Goal: Navigation & Orientation: Find specific page/section

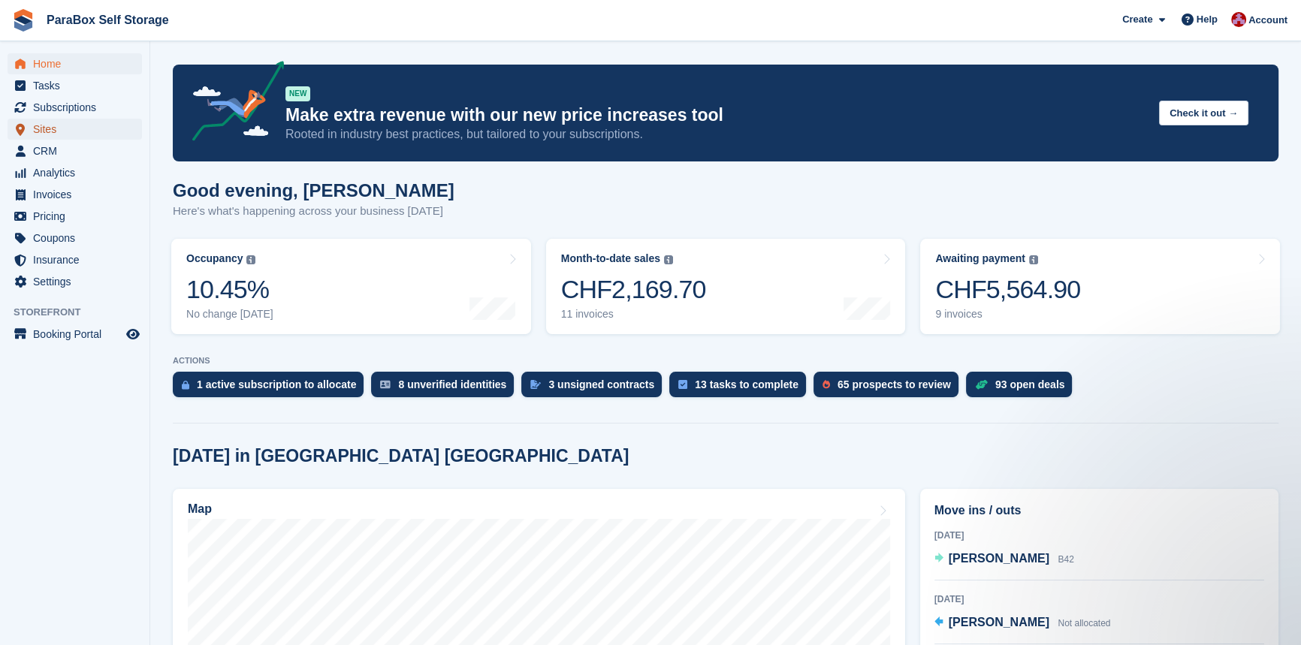
click at [53, 132] on span "Sites" at bounding box center [78, 129] width 90 height 21
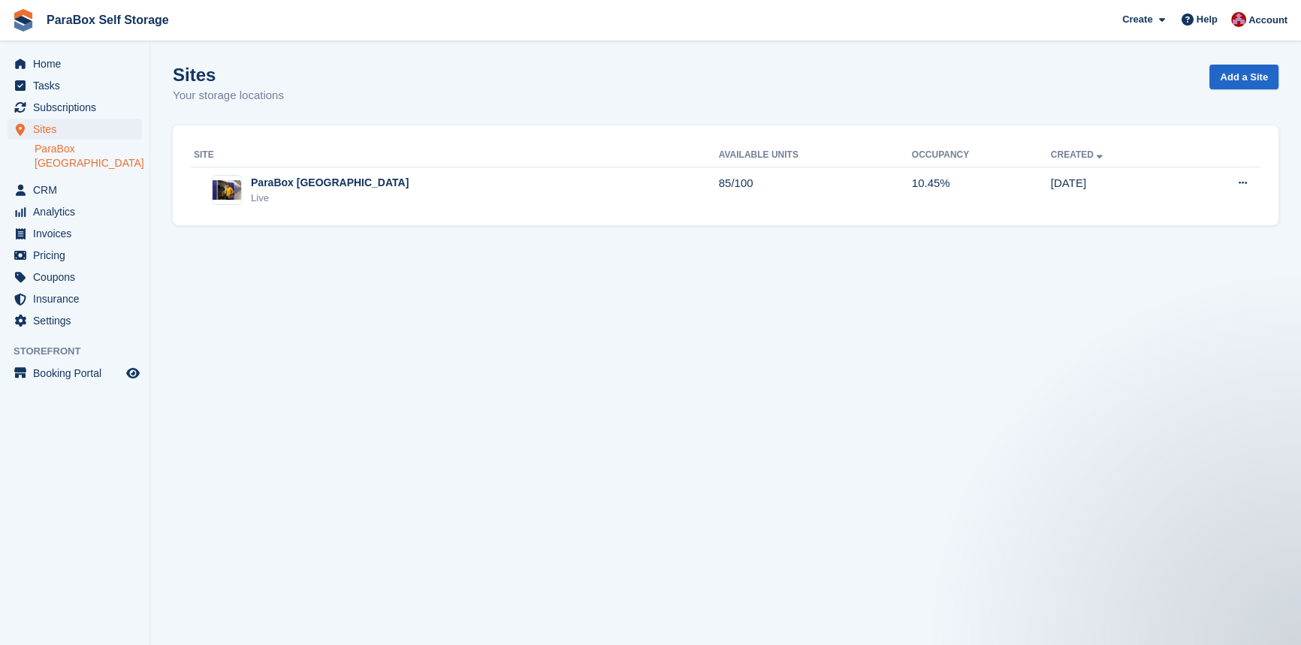
click at [50, 146] on link "ParaBox [GEOGRAPHIC_DATA]" at bounding box center [88, 156] width 107 height 29
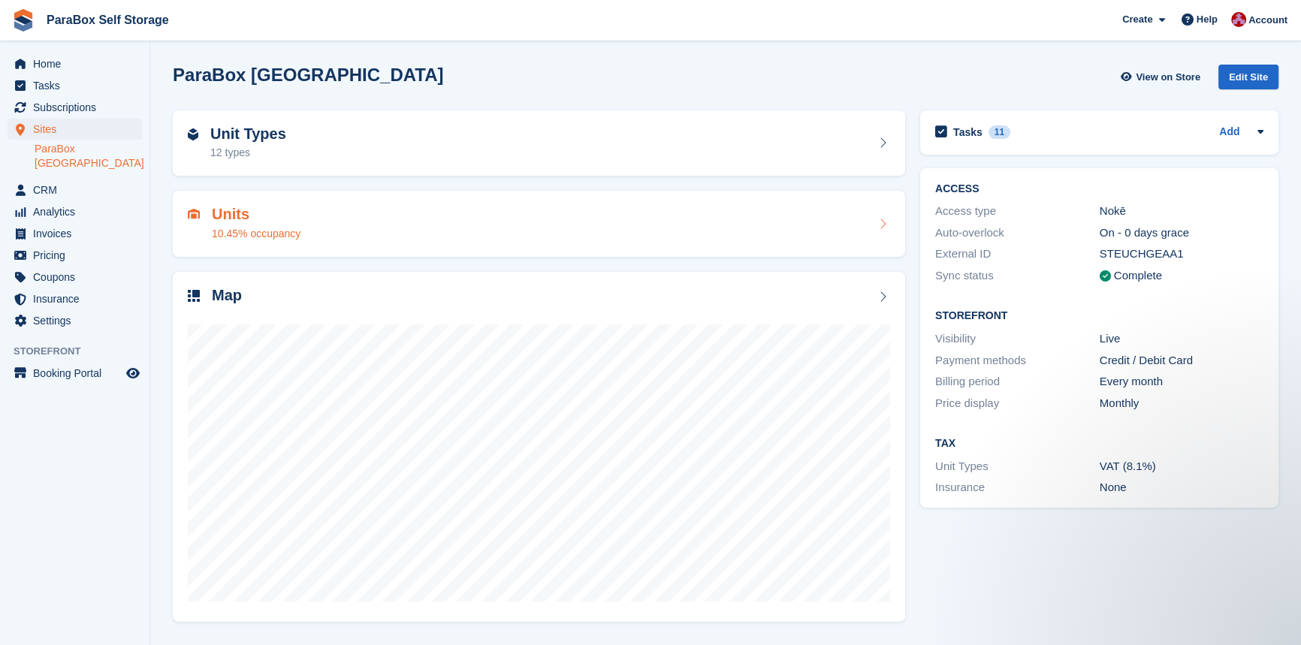
click at [265, 251] on div "Units 10.45% occupancy" at bounding box center [539, 224] width 732 height 66
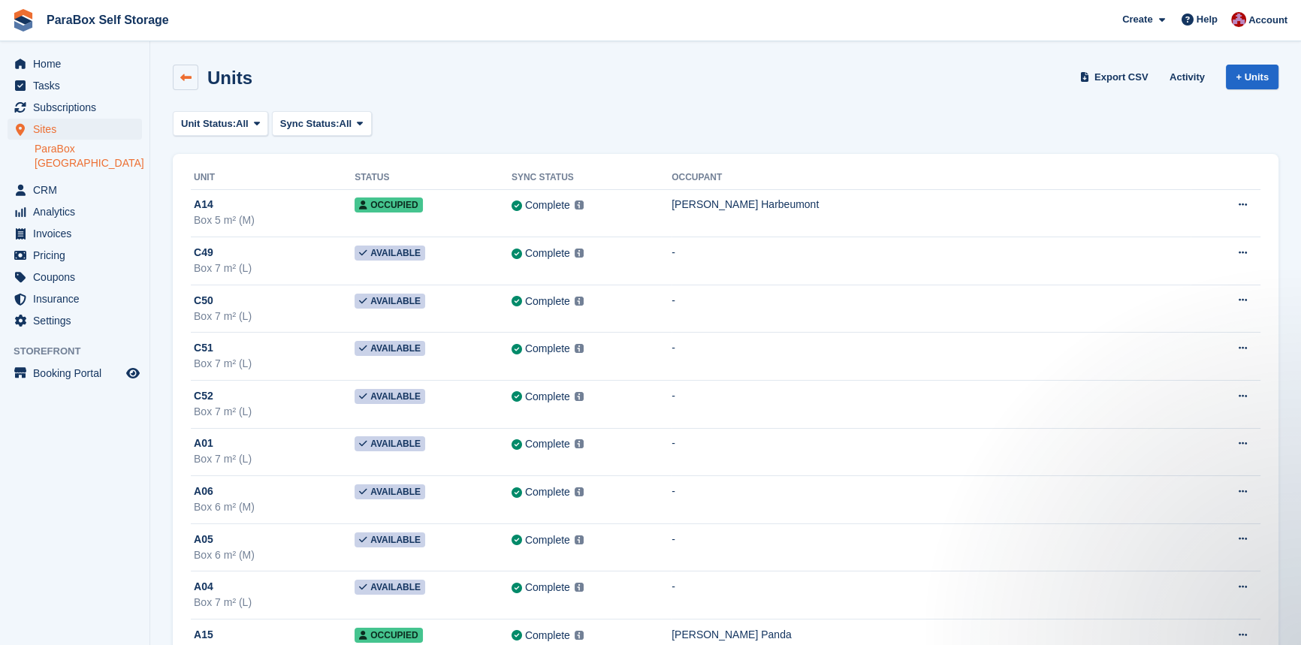
click at [195, 80] on link at bounding box center [186, 78] width 26 height 26
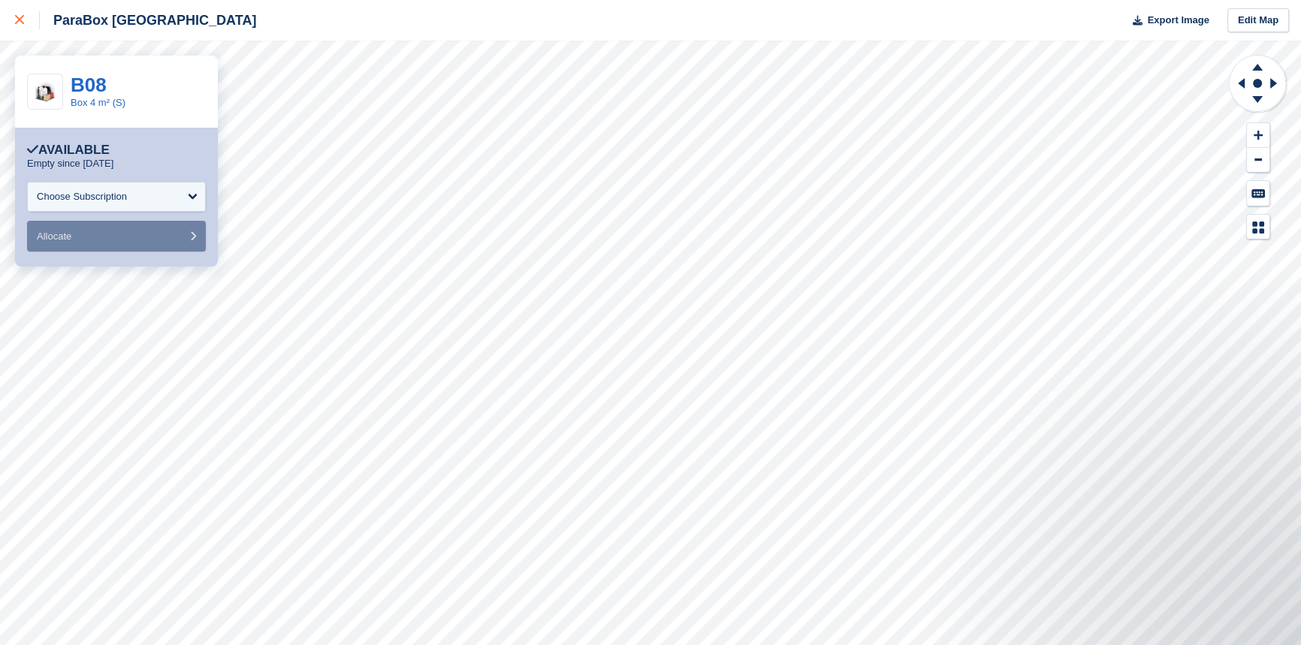
click at [9, 17] on link at bounding box center [20, 20] width 40 height 41
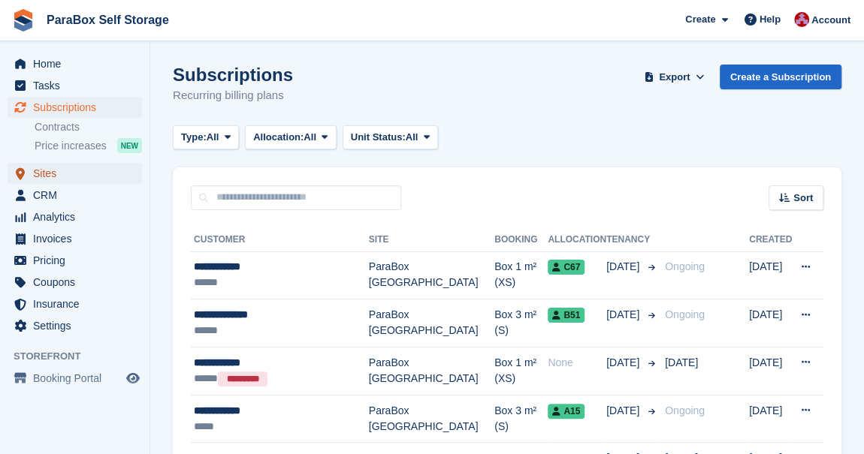
click at [53, 176] on span "Sites" at bounding box center [78, 173] width 90 height 21
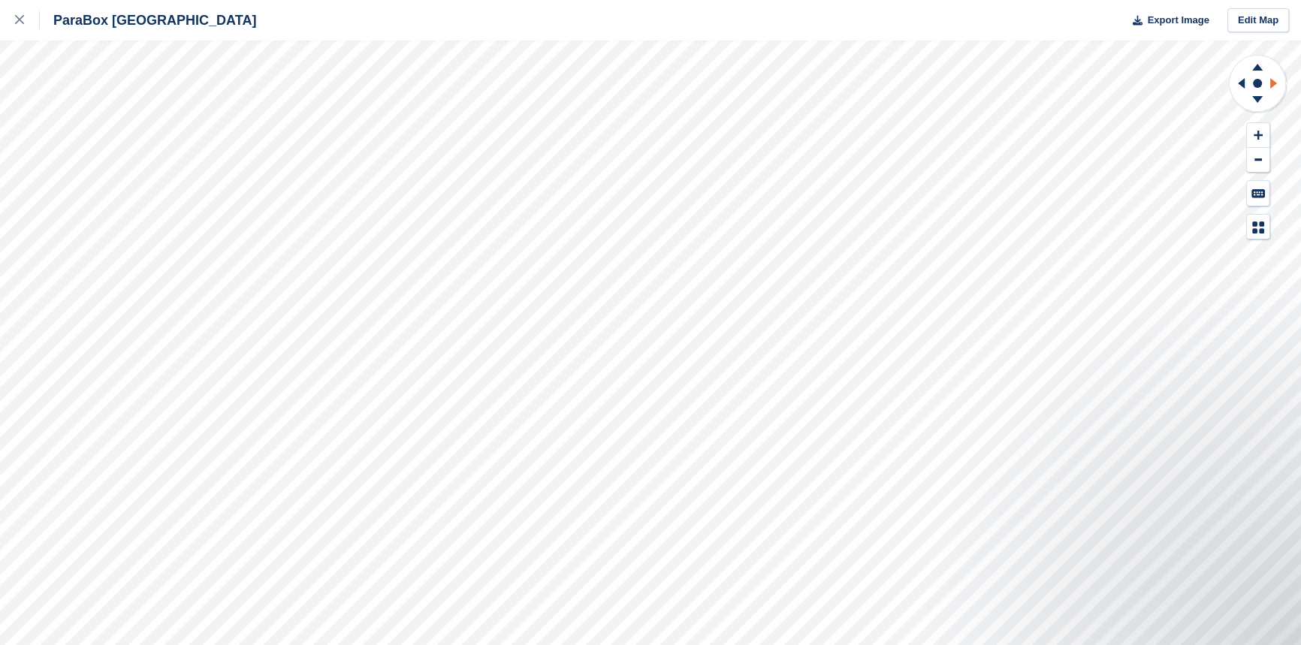
click at [1270, 82] on icon at bounding box center [1273, 83] width 7 height 11
click at [1240, 80] on icon at bounding box center [1239, 83] width 19 height 39
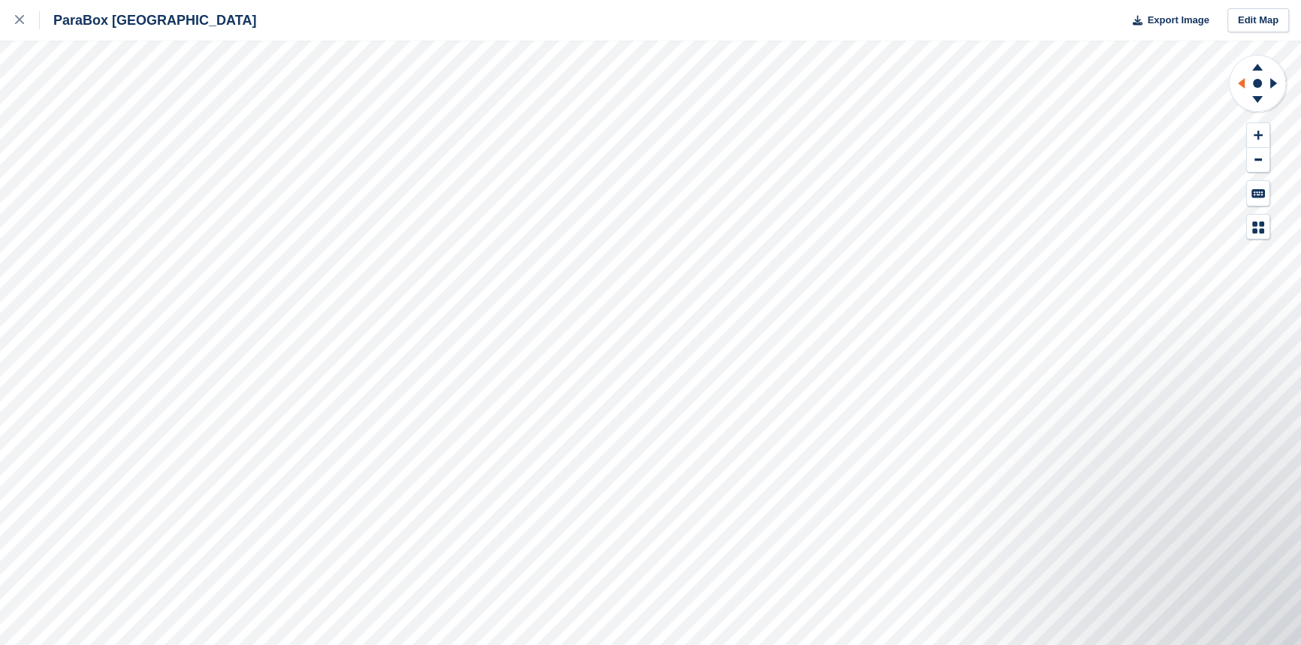
click at [1240, 80] on icon at bounding box center [1239, 83] width 19 height 39
click at [1258, 67] on icon at bounding box center [1257, 67] width 11 height 7
click at [1258, 66] on icon at bounding box center [1257, 67] width 11 height 7
click at [1259, 66] on g at bounding box center [1257, 65] width 39 height 19
click at [1263, 98] on icon at bounding box center [1257, 101] width 39 height 19
